Goal: Task Accomplishment & Management: Manage account settings

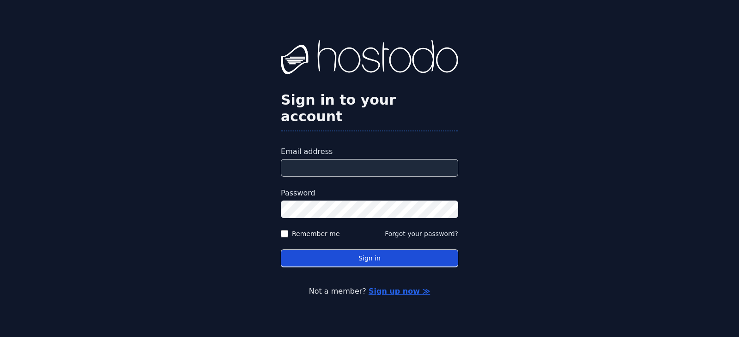
type input "**********"
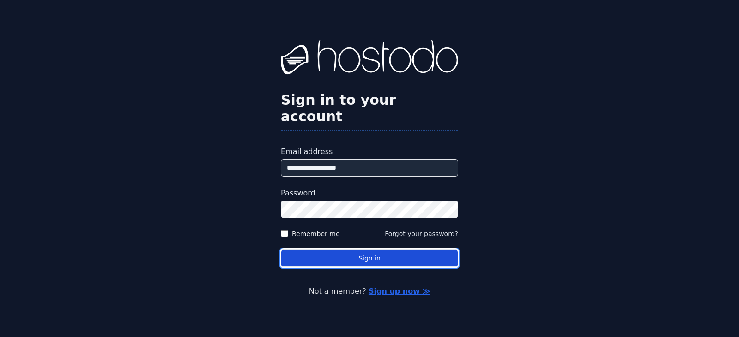
click at [324, 254] on button "Sign in" at bounding box center [369, 259] width 177 height 18
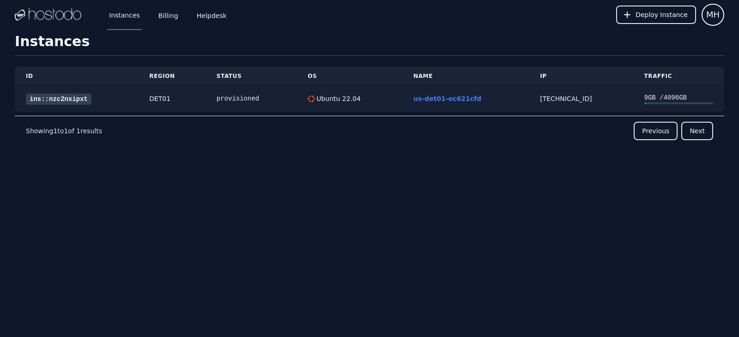
click at [71, 96] on link "ins::nzc2nxipxt" at bounding box center [59, 99] width 66 height 11
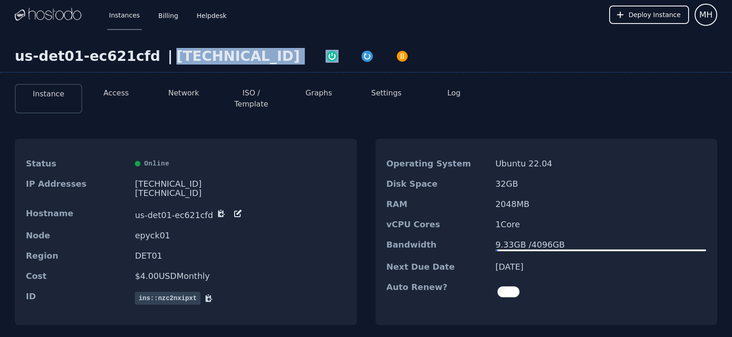
drag, startPoint x: 229, startPoint y: 56, endPoint x: 156, endPoint y: 53, distance: 73.5
click at [156, 53] on div "us-det01-ec621cfd | [TECHNICAL_ID]" at bounding box center [366, 60] width 732 height 25
copy div "[TECHNICAL_ID]"
drag, startPoint x: 448, startPoint y: 72, endPoint x: 326, endPoint y: 94, distance: 123.5
click at [447, 72] on div "us-det01-ec621cfd | [TECHNICAL_ID]" at bounding box center [366, 60] width 732 height 25
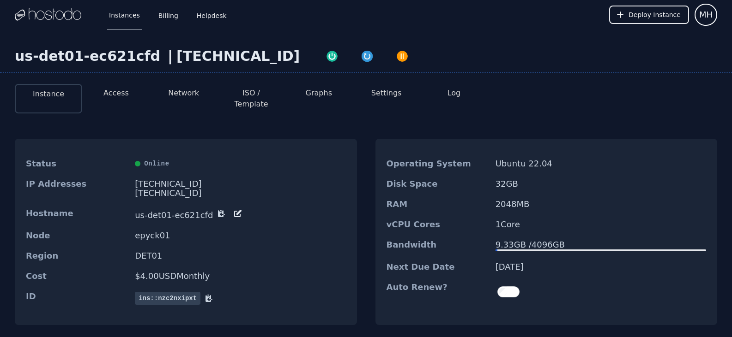
click at [111, 92] on button "Access" at bounding box center [115, 93] width 25 height 11
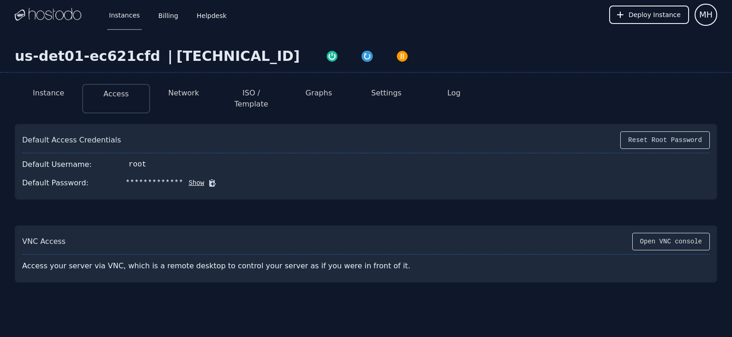
drag, startPoint x: 182, startPoint y: 173, endPoint x: 200, endPoint y: 177, distance: 19.0
click at [183, 179] on button "Show" at bounding box center [193, 183] width 21 height 9
click at [201, 179] on button "Hide" at bounding box center [206, 183] width 21 height 9
click at [187, 179] on button "Show" at bounding box center [193, 183] width 21 height 9
click at [223, 180] on icon at bounding box center [226, 183] width 7 height 7
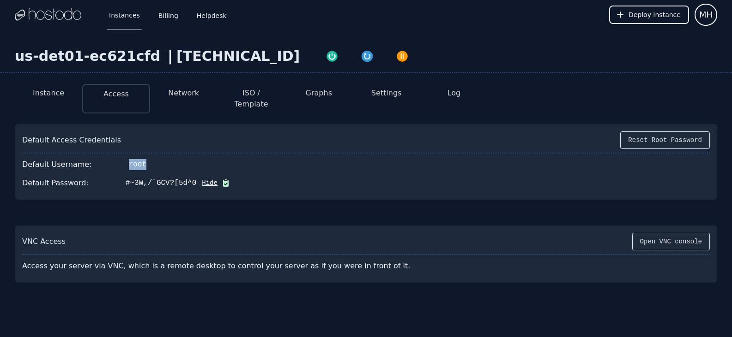
drag, startPoint x: 135, startPoint y: 157, endPoint x: 220, endPoint y: 188, distance: 90.4
click at [118, 160] on div "Default Username: root" at bounding box center [365, 165] width 687 height 18
copy div "root"
drag, startPoint x: 442, startPoint y: 167, endPoint x: 277, endPoint y: 138, distance: 166.8
click at [441, 174] on div "Default Password: #~3W,/`GCV?[5d^0 Hide" at bounding box center [365, 183] width 687 height 18
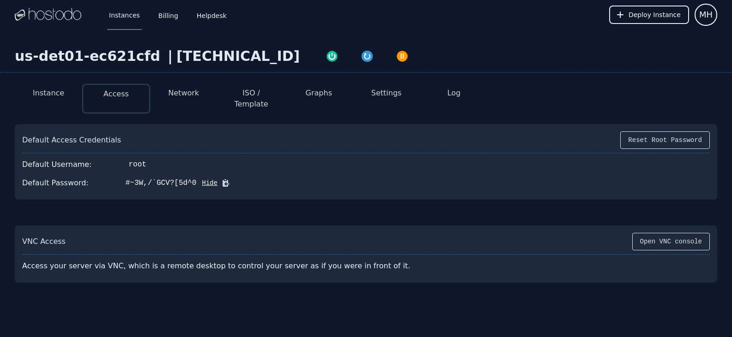
click at [223, 180] on icon at bounding box center [226, 183] width 7 height 7
